Goal: Information Seeking & Learning: Learn about a topic

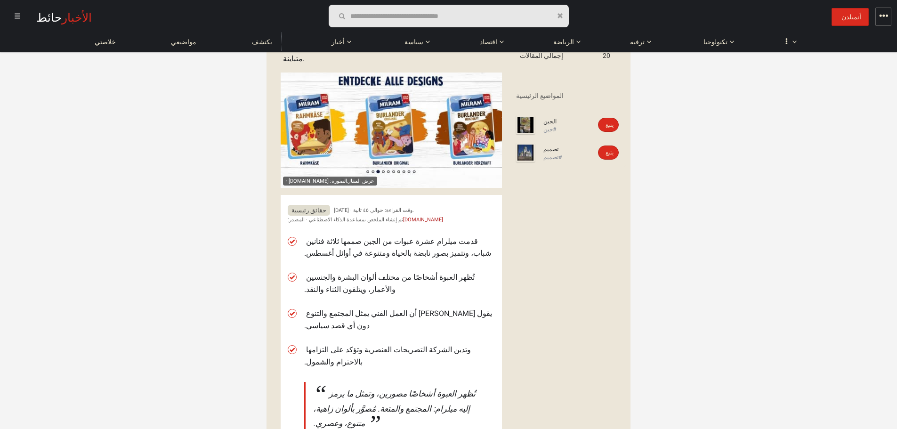
scroll to position [94, 0]
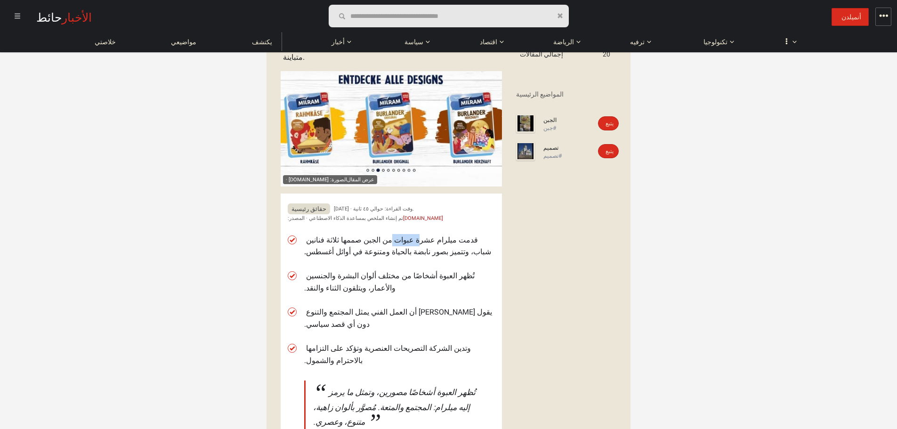
drag, startPoint x: 450, startPoint y: 227, endPoint x: 392, endPoint y: 225, distance: 57.5
click at [398, 235] on font "قدمت ميلرام عشرة عبوات من الجبن صممها ثلاثة فنانين شباب، وتتميز بصور نابضة بالح…" at bounding box center [397, 245] width 187 height 21
click at [356, 235] on font "قدمت ميلرام عشرة عبوات من الجبن صممها ثلاثة فنانين شباب، وتتميز بصور نابضة بالح…" at bounding box center [397, 245] width 187 height 21
click at [355, 235] on font "قدمت ميلرام عشرة عبوات من الجبن صممها ثلاثة فنانين شباب، وتتميز بصور نابضة بالح…" at bounding box center [397, 245] width 187 height 21
click at [346, 241] on font "قدمت ميلرام عشرة عبوات من الجبن صممها ثلاثة فنانين شباب، وتتميز بصور نابضة بالح…" at bounding box center [397, 245] width 187 height 21
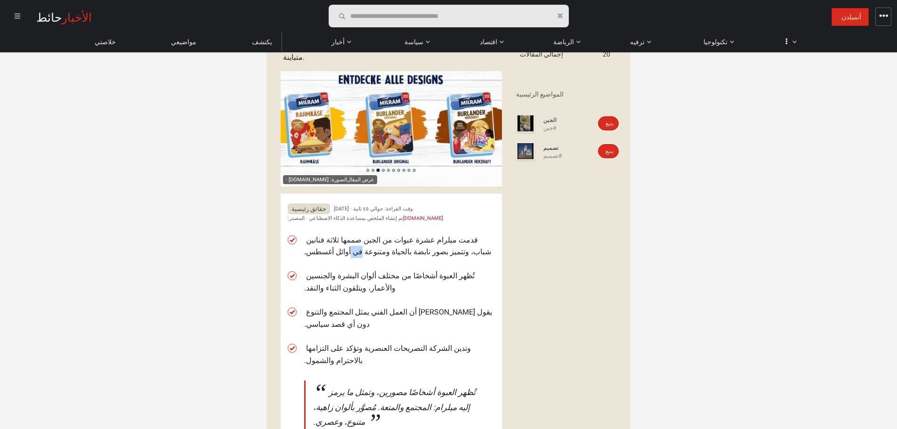
click at [346, 241] on font "قدمت ميلرام عشرة عبوات من الجبن صممها ثلاثة فنانين شباب، وتتميز بصور نابضة بالح…" at bounding box center [397, 245] width 187 height 21
click at [381, 242] on font "قدمت ميلرام عشرة عبوات من الجبن صممها ثلاثة فنانين شباب، وتتميز بصور نابضة بالح…" at bounding box center [397, 245] width 187 height 21
click at [429, 271] on font "تُظهر العبوة أشخاصًا من مختلف ألوان البشرة والجنسين والأعمار، ويتلقون الثناء وا…" at bounding box center [389, 281] width 170 height 21
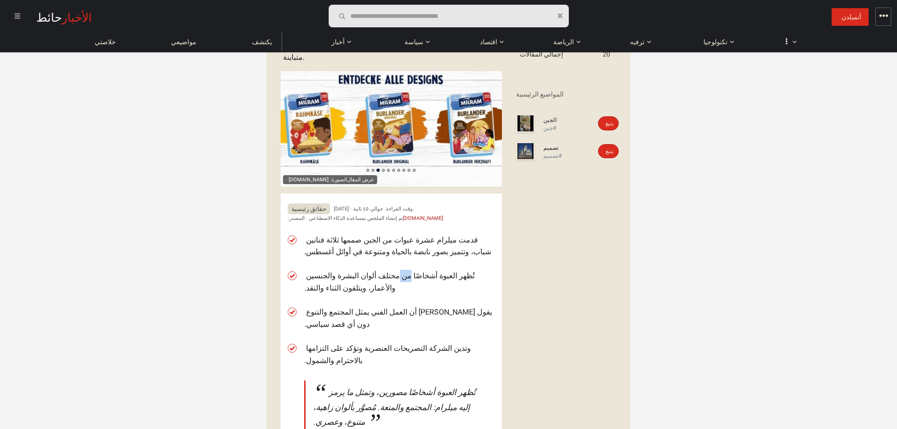
click at [429, 271] on font "تُظهر العبوة أشخاصًا من مختلف ألوان البشرة والجنسين والأعمار، ويتلقون الثناء وا…" at bounding box center [389, 281] width 170 height 21
click at [311, 271] on font "تُظهر العبوة أشخاصًا من مختلف ألوان البشرة والجنسين والأعمار، ويتلقون الثناء وا…" at bounding box center [389, 281] width 170 height 21
click at [417, 306] on li "يقول [PERSON_NAME] أن العمل الفني يمثل المجتمع والتنوع دون أي قصد سياسي." at bounding box center [399, 318] width 191 height 24
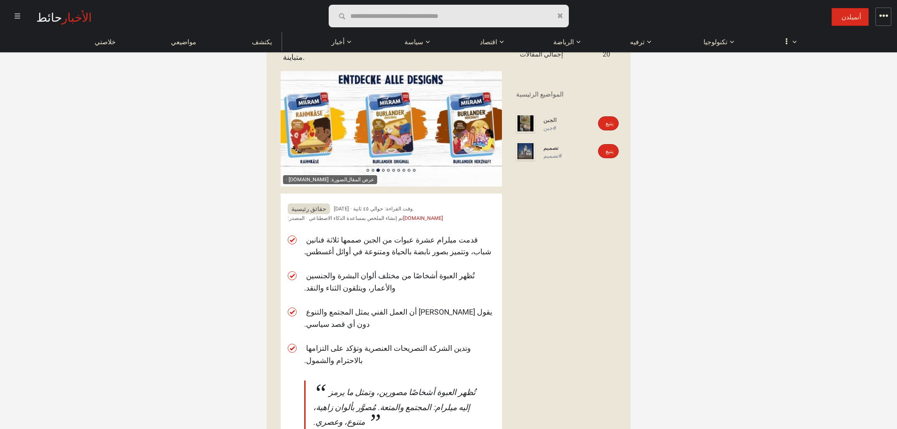
click at [333, 308] on font "يقول [PERSON_NAME] أن العمل الفني يمثل المجتمع والتنوع دون أي قصد سياسي." at bounding box center [398, 318] width 188 height 21
click at [395, 317] on ul "قدمت ميلرام عشرة عبوات من الجبن صممها ثلاثة فنانين شباب، وتتميز بصور نابضة بالح…" at bounding box center [399, 350] width 191 height 244
click at [391, 342] on li "وتدين الشركة التصريحات العنصرية وتؤكد على التزامها بالاحترام والشمول." at bounding box center [399, 354] width 191 height 24
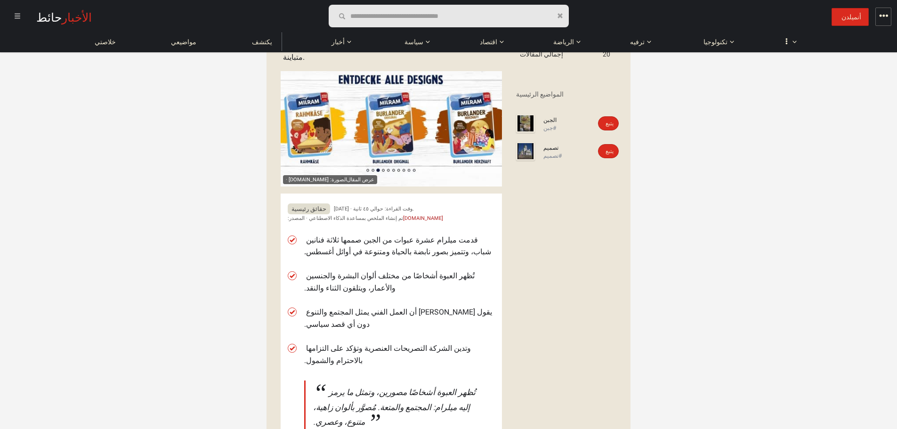
click at [385, 316] on ul "قدمت ميلرام عشرة عبوات من الجبن صممها ثلاثة فنانين شباب، وتتميز بصور نابضة بالح…" at bounding box center [399, 350] width 191 height 244
click at [386, 344] on font "وتدين الشركة التصريحات العنصرية وتؤكد على التزامها بالاحترام والشمول." at bounding box center [387, 354] width 167 height 21
click at [390, 344] on font "وتدين الشركة التصريحات العنصرية وتؤكد على التزامها بالاحترام والشمول." at bounding box center [387, 354] width 167 height 21
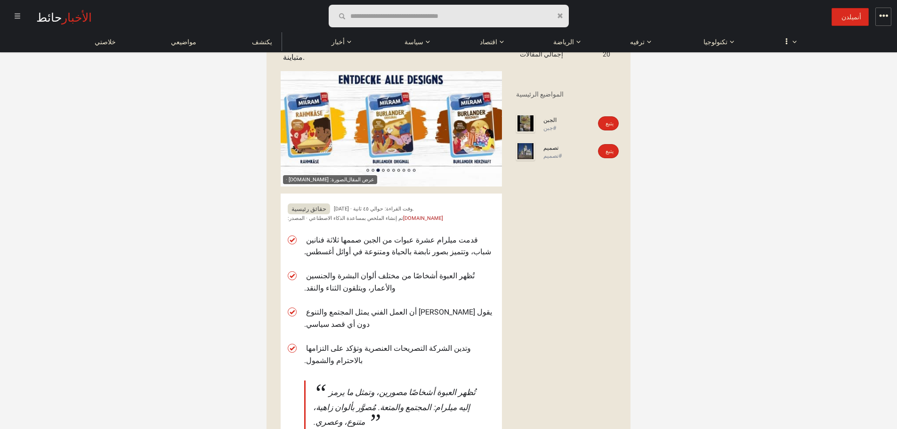
click at [345, 344] on font "وتدين الشركة التصريحات العنصرية وتؤكد على التزامها بالاحترام والشمول." at bounding box center [387, 354] width 167 height 21
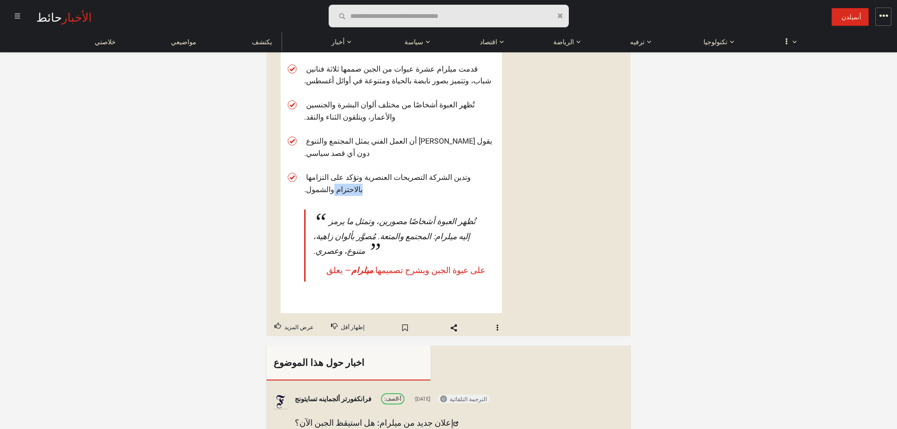
scroll to position [141, 0]
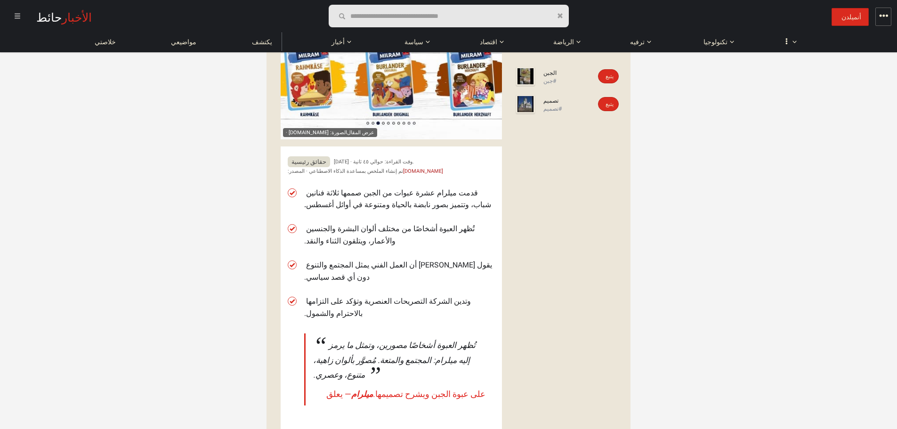
click at [394, 266] on ul "قدمت ميلرام عشرة عبوات من الجبن صممها ثلاثة فنانين شباب، وتتميز بصور نابضة بالح…" at bounding box center [399, 303] width 191 height 244
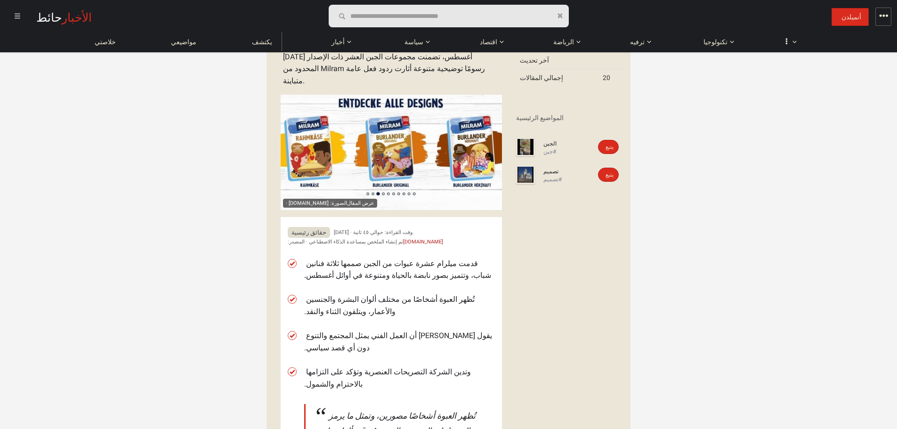
scroll to position [0, 0]
